Goal: Check status: Check status

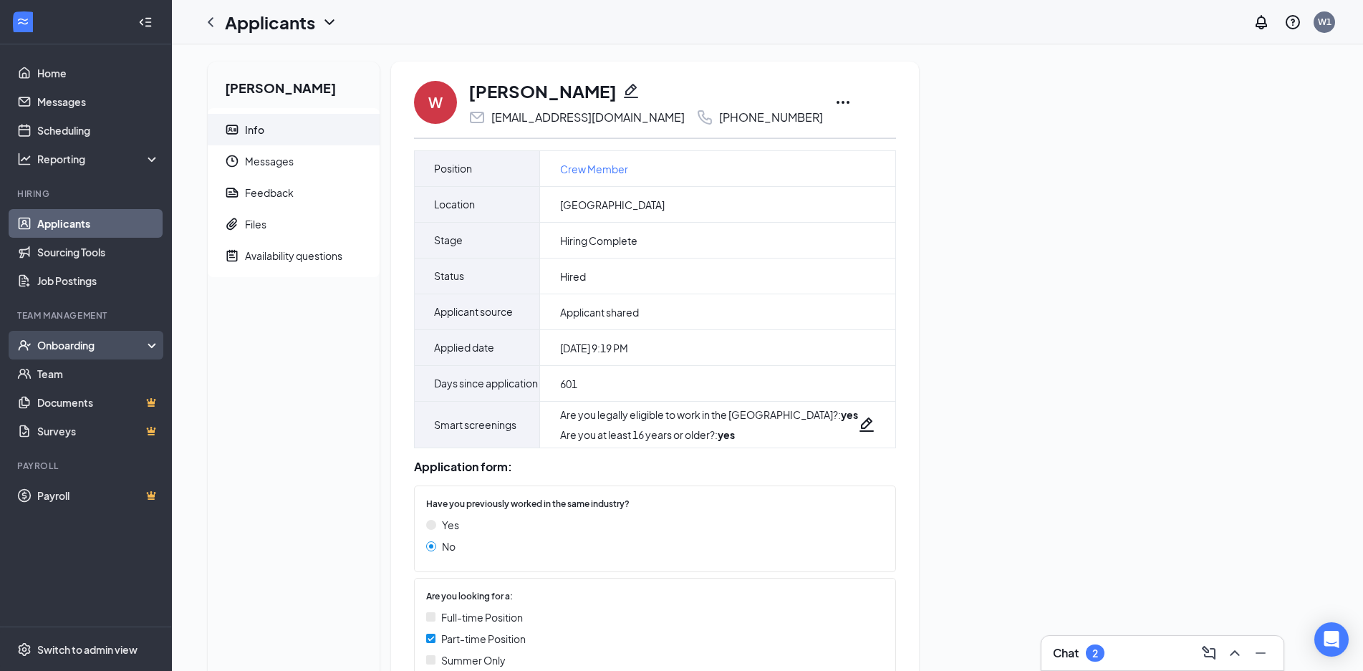
click at [80, 333] on div "Onboarding" at bounding box center [86, 345] width 172 height 29
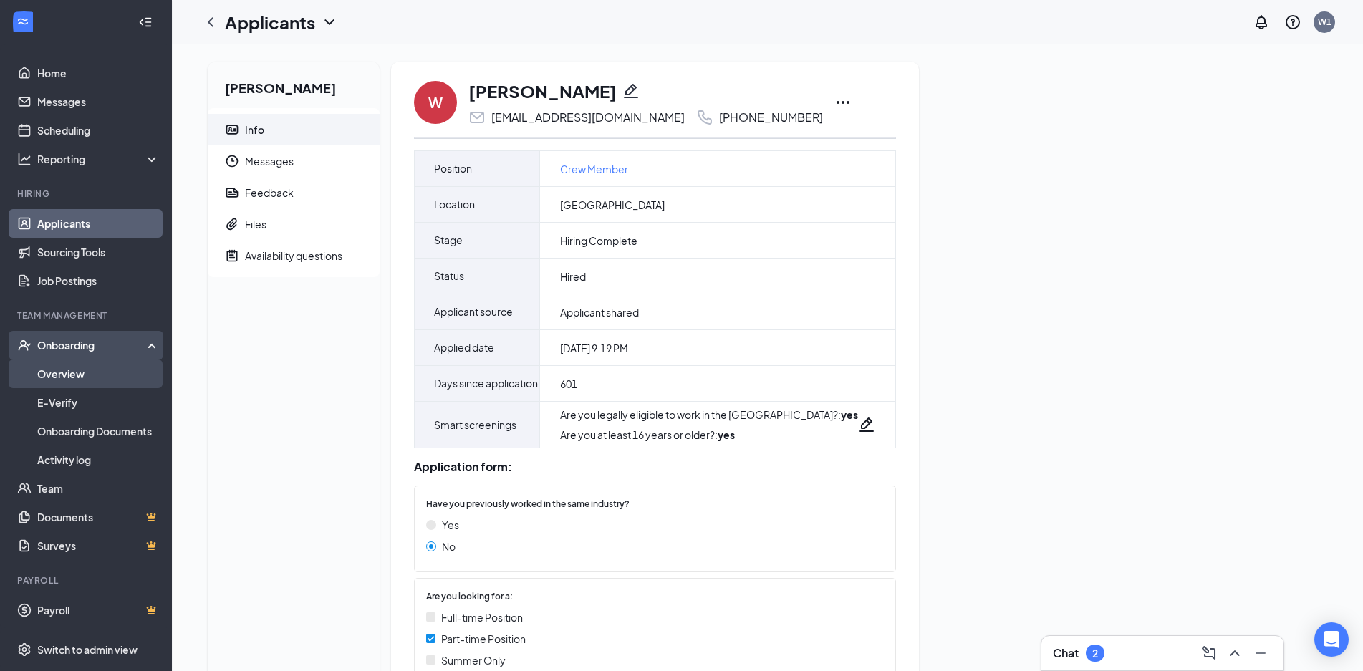
click at [102, 382] on link "Overview" at bounding box center [98, 373] width 122 height 29
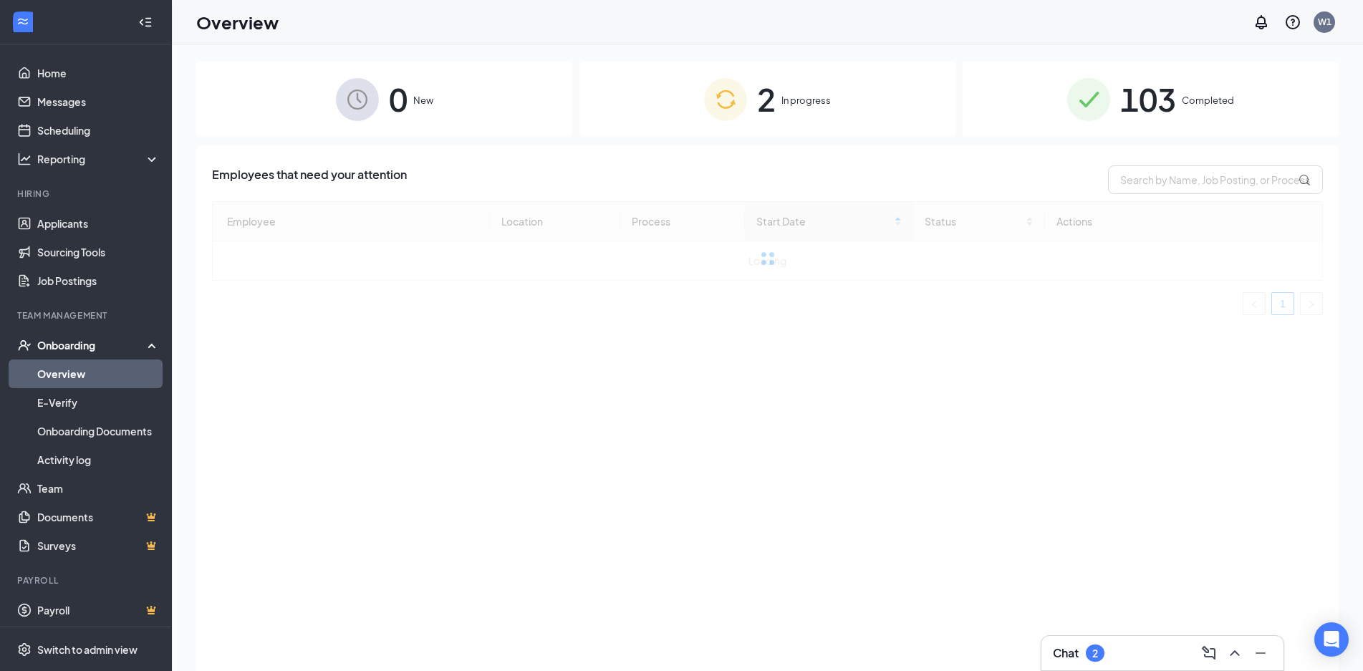
click at [1073, 121] on div "103 Completed" at bounding box center [1150, 99] width 376 height 75
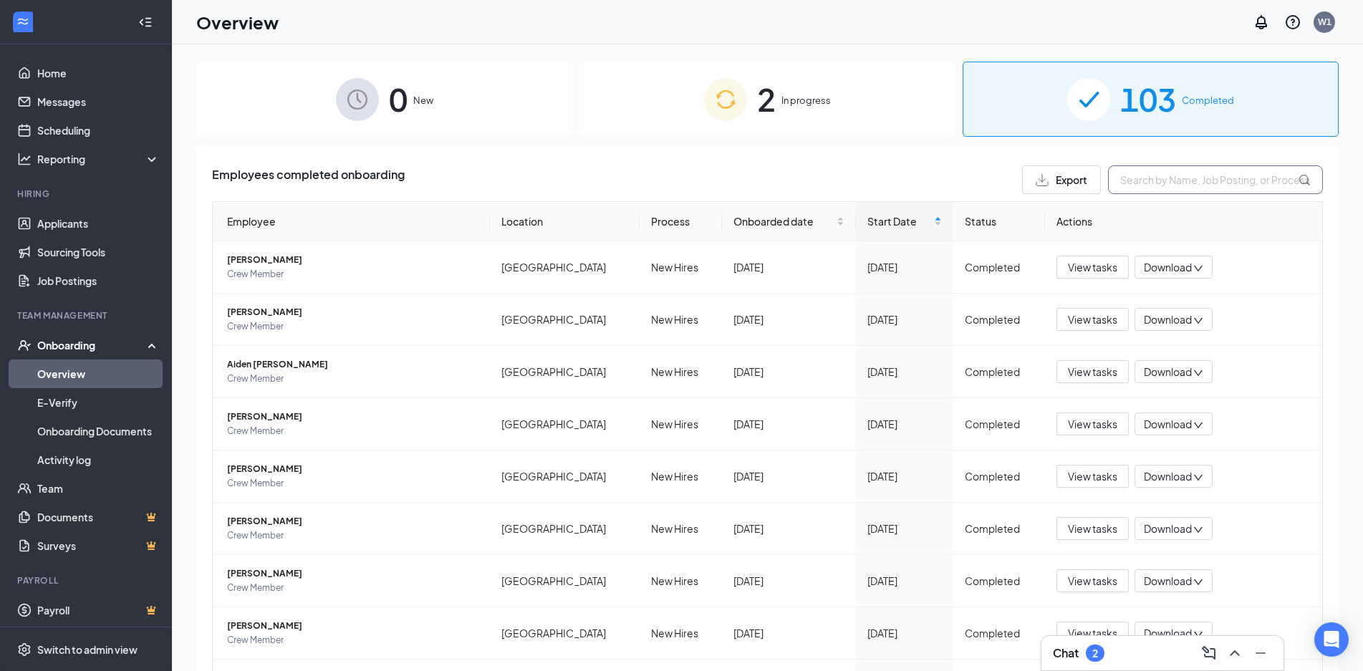
click at [1159, 190] on input "text" at bounding box center [1215, 179] width 215 height 29
type input "[PERSON_NAME]"
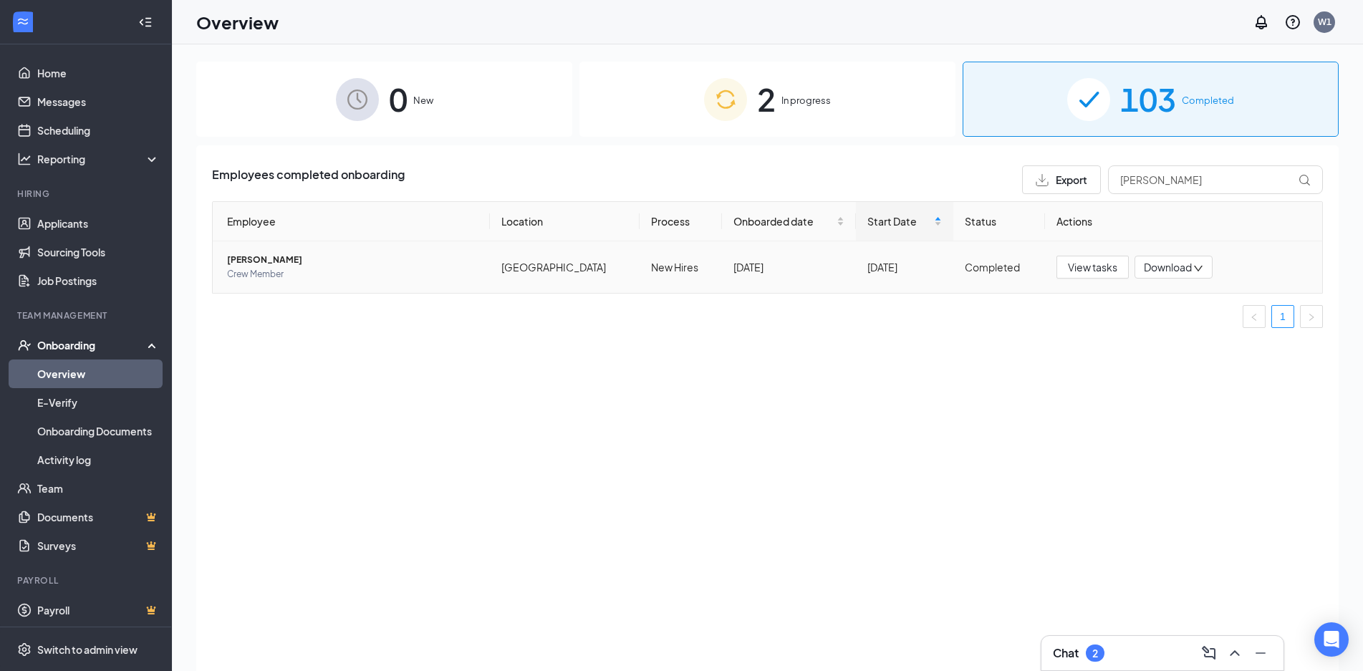
click at [260, 259] on span "[PERSON_NAME]" at bounding box center [352, 260] width 251 height 14
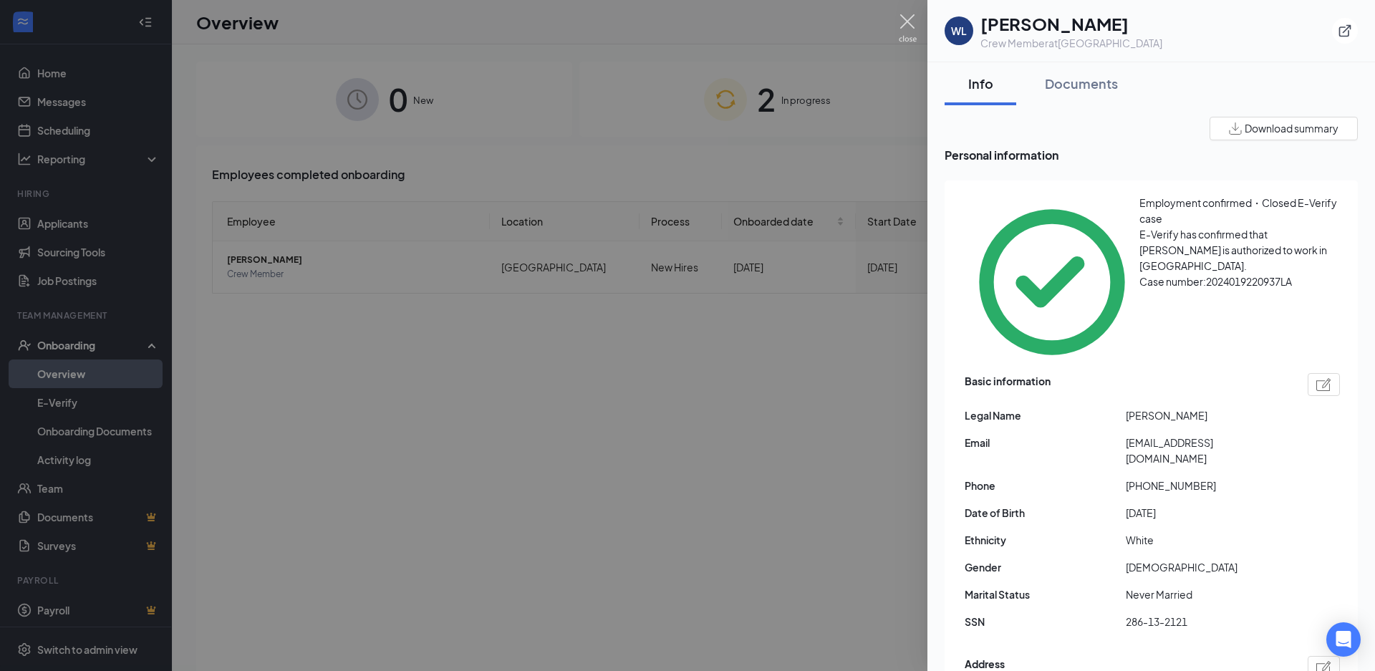
click at [910, 27] on img at bounding box center [908, 28] width 18 height 28
